Goal: Information Seeking & Learning: Learn about a topic

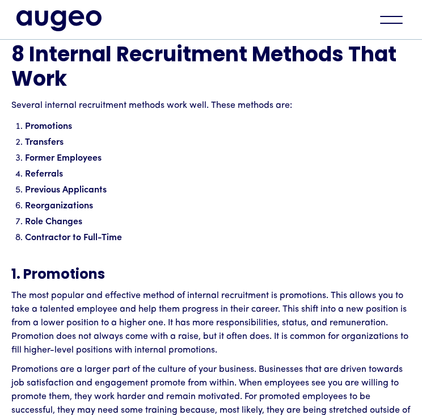
scroll to position [1542, 0]
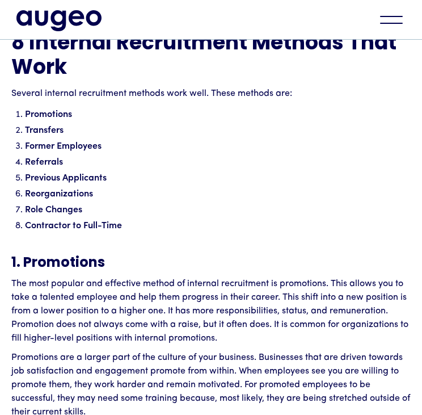
scroll to position [1554, 0]
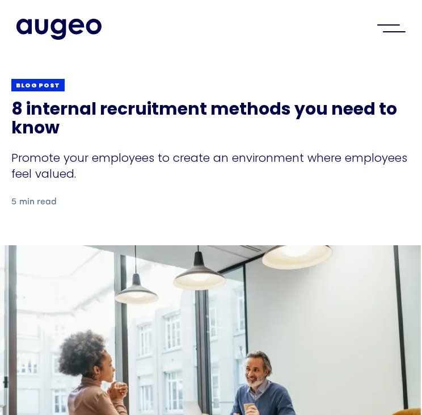
click at [397, 27] on div "menu" at bounding box center [392, 28] width 40 height 25
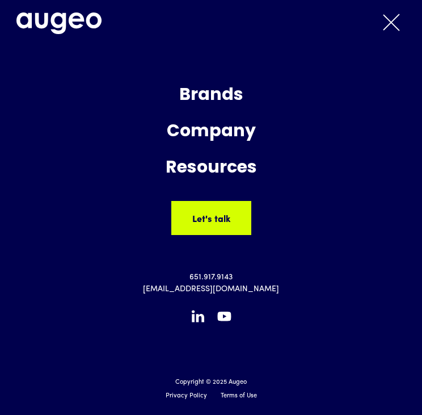
scroll to position [58, 0]
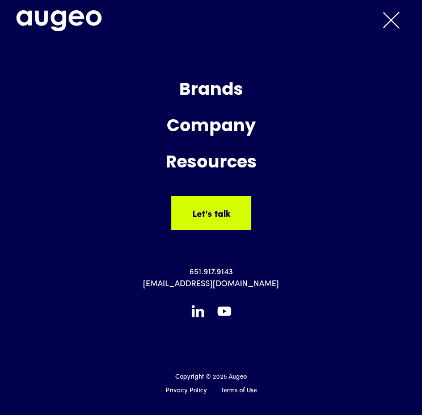
click at [391, 22] on div "menu" at bounding box center [392, 19] width 40 height 25
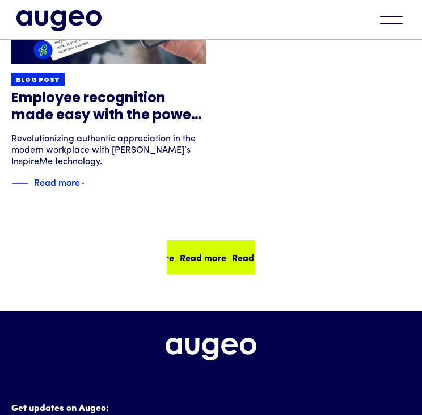
scroll to position [3905, 0]
click at [208, 250] on div "Read more Read more Read more Read more" at bounding box center [228, 257] width 209 height 14
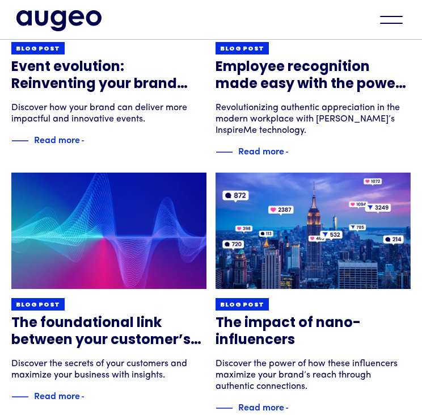
scroll to position [497, 0]
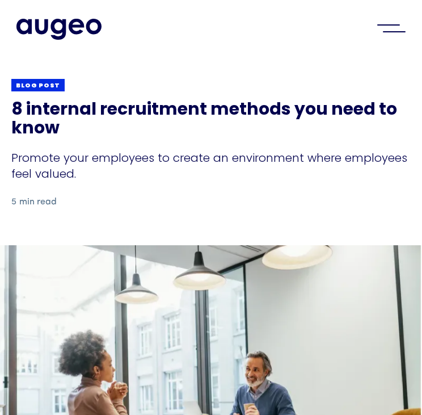
click at [388, 28] on div "menu" at bounding box center [392, 28] width 40 height 25
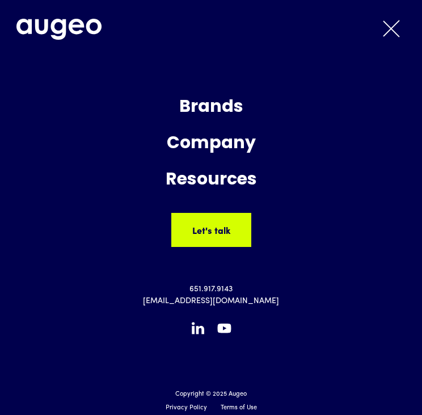
click at [392, 27] on div "menu" at bounding box center [392, 28] width 17 height 17
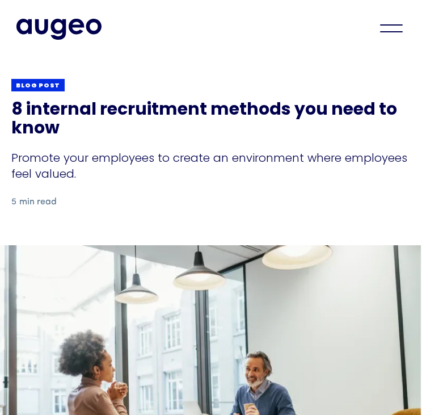
click at [222, 90] on div "Blog post" at bounding box center [211, 85] width 400 height 14
